Goal: Navigation & Orientation: Find specific page/section

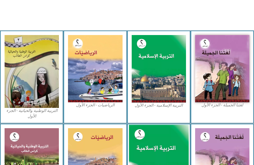
scroll to position [143, 0]
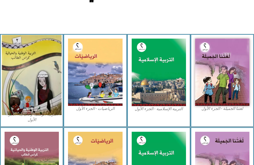
click at [32, 83] on img at bounding box center [32, 75] width 60 height 80
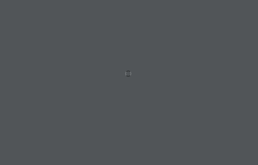
click at [126, 80] on div at bounding box center [129, 82] width 258 height 165
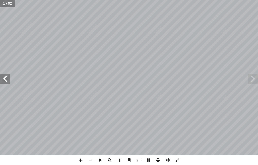
click at [7, 76] on span at bounding box center [5, 79] width 10 height 10
click at [4, 77] on span at bounding box center [5, 79] width 10 height 10
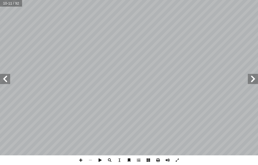
click at [4, 77] on span at bounding box center [5, 79] width 10 height 10
click at [254, 78] on span at bounding box center [253, 79] width 10 height 10
click at [8, 78] on span at bounding box center [5, 79] width 10 height 10
click at [6, 76] on span at bounding box center [5, 79] width 10 height 10
click at [90, 158] on span at bounding box center [91, 161] width 10 height 10
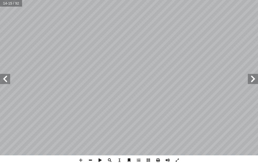
click at [90, 158] on span at bounding box center [91, 161] width 10 height 10
